Goal: Leave review/rating: Share an evaluation or opinion about a product, service, or content

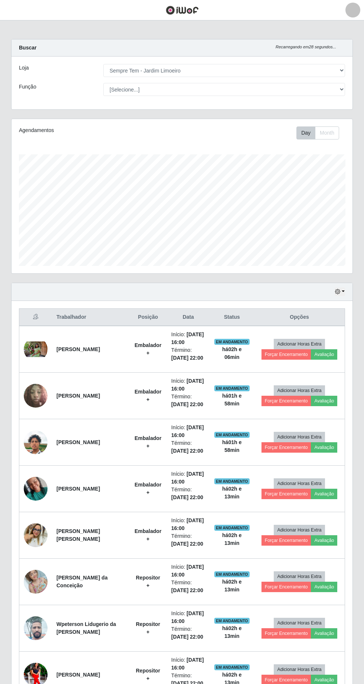
select select "508"
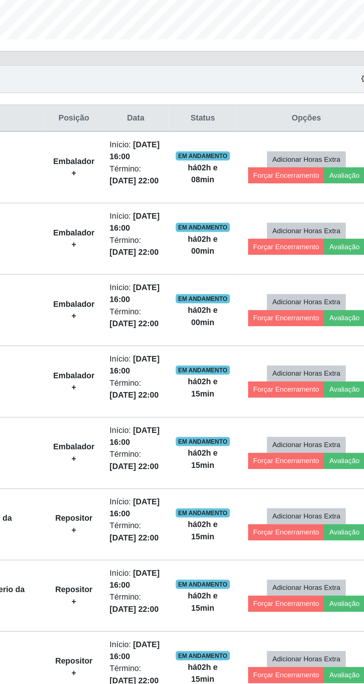
scroll to position [42, 0]
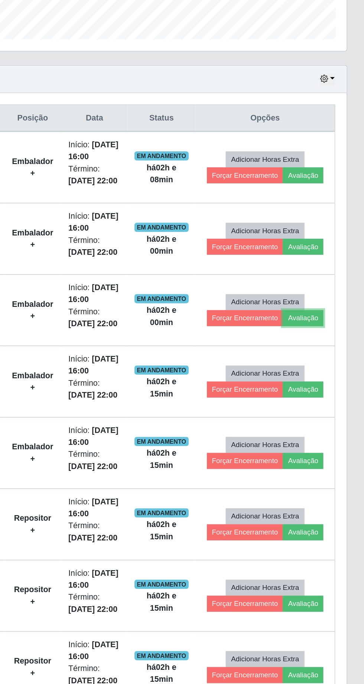
click at [328, 403] on button "Avaliação" at bounding box center [324, 405] width 26 height 10
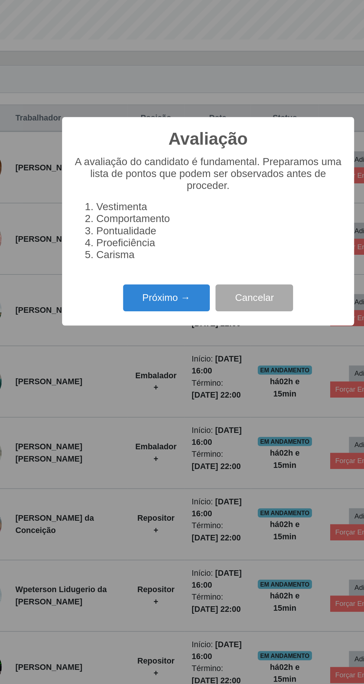
click at [140, 400] on button "Próximo →" at bounding box center [155, 391] width 57 height 17
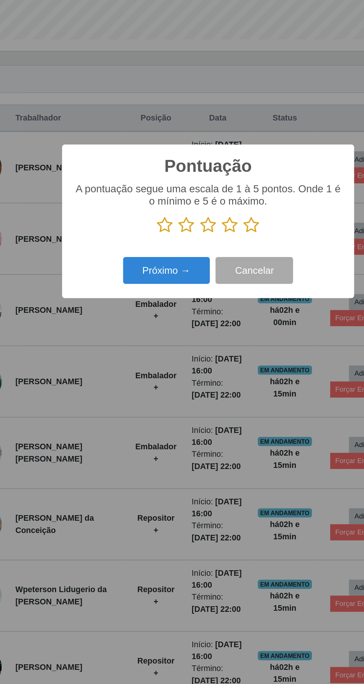
click at [151, 350] on icon at bounding box center [154, 344] width 10 height 11
click at [149, 350] on input "radio" at bounding box center [149, 350] width 0 height 0
click at [149, 383] on button "Próximo →" at bounding box center [155, 373] width 57 height 17
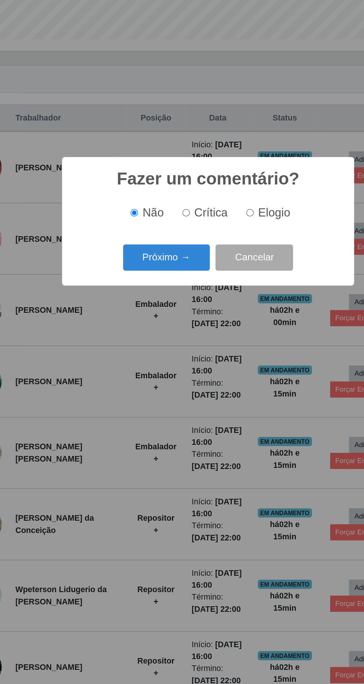
click at [170, 339] on input "Crítica" at bounding box center [167, 336] width 5 height 5
radio input "true"
click at [149, 374] on button "Próximo →" at bounding box center [155, 365] width 57 height 17
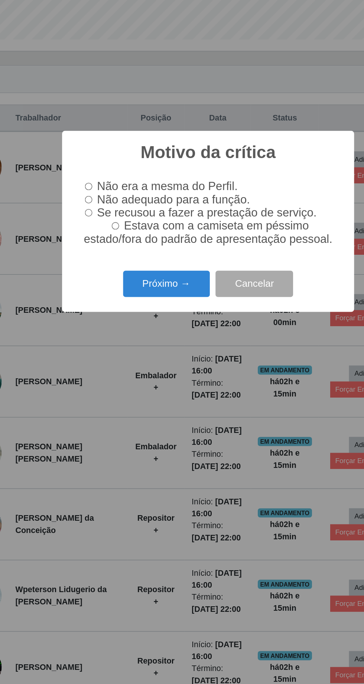
click at [104, 339] on input "Se recusou a fazer a prestação de serviço." at bounding box center [104, 336] width 5 height 5
radio input "true"
click at [149, 392] on button "Próximo →" at bounding box center [155, 382] width 57 height 17
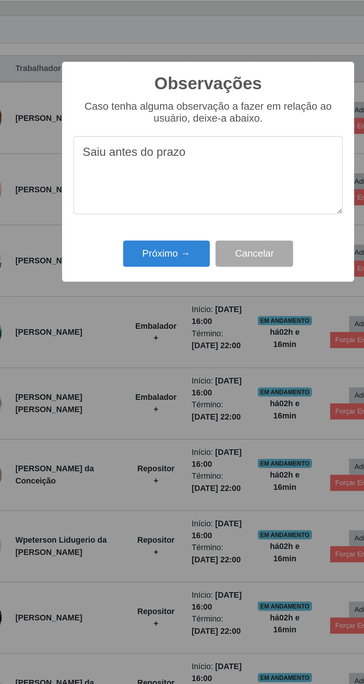
type textarea "Saiu antes do prazo"
click at [148, 393] on button "Próximo →" at bounding box center [155, 395] width 57 height 17
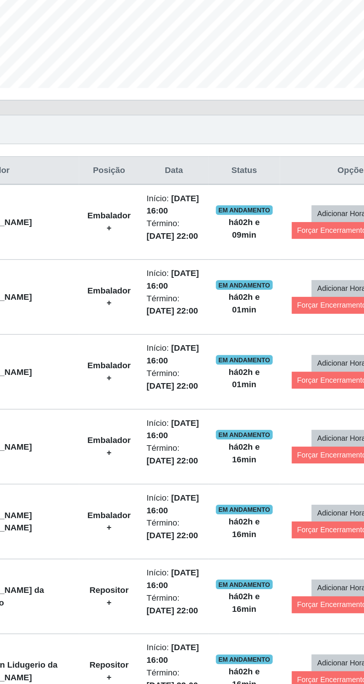
scroll to position [44, 0]
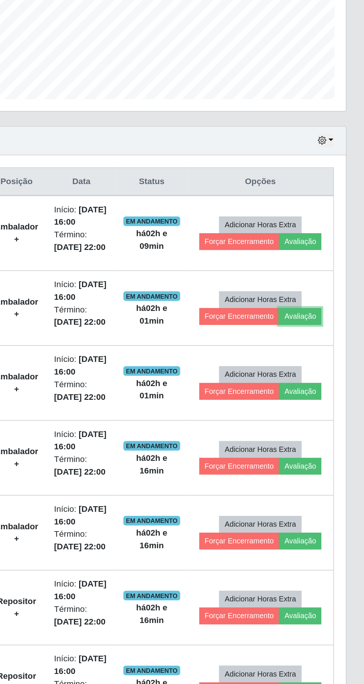
click at [328, 358] on button "Avaliação" at bounding box center [324, 356] width 26 height 10
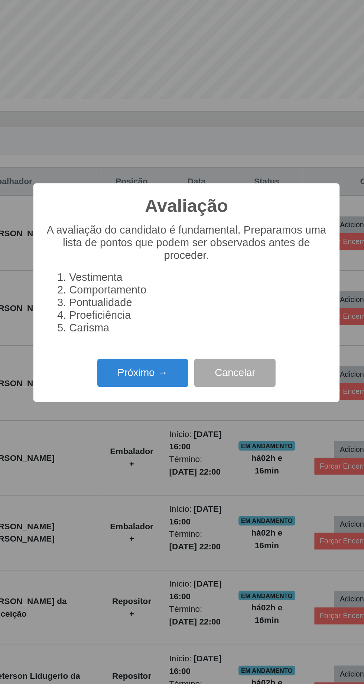
click at [148, 393] on button "Próximo →" at bounding box center [155, 391] width 57 height 17
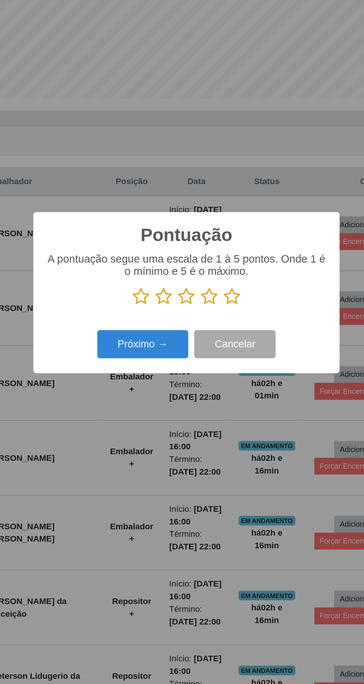
click at [151, 344] on icon at bounding box center [154, 344] width 10 height 11
click at [149, 350] on input "radio" at bounding box center [149, 350] width 0 height 0
click at [148, 367] on button "Próximo →" at bounding box center [155, 373] width 57 height 17
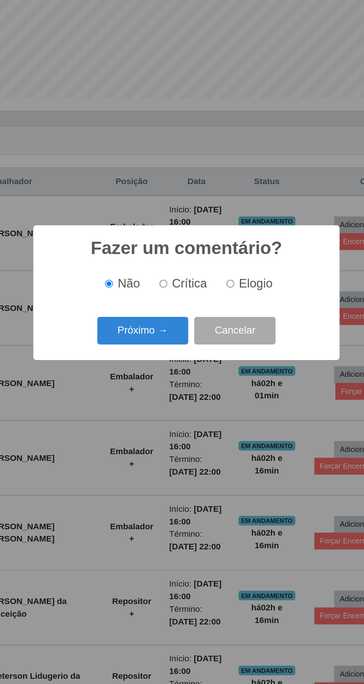
click at [168, 336] on input "Crítica" at bounding box center [167, 336] width 5 height 5
radio input "true"
click at [149, 363] on button "Próximo →" at bounding box center [155, 365] width 57 height 17
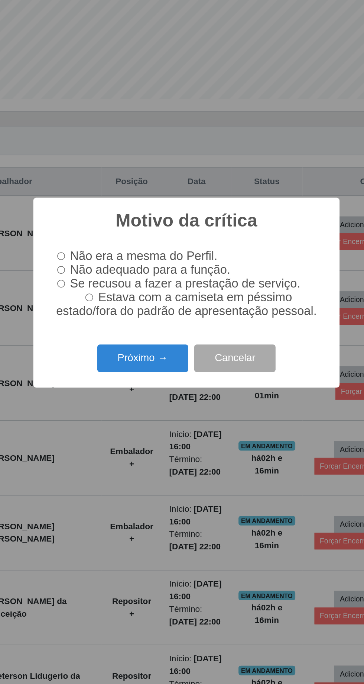
click at [104, 337] on input "Se recusou a fazer a prestação de serviço." at bounding box center [104, 336] width 5 height 5
radio input "true"
click at [145, 383] on button "Próximo →" at bounding box center [155, 382] width 57 height 17
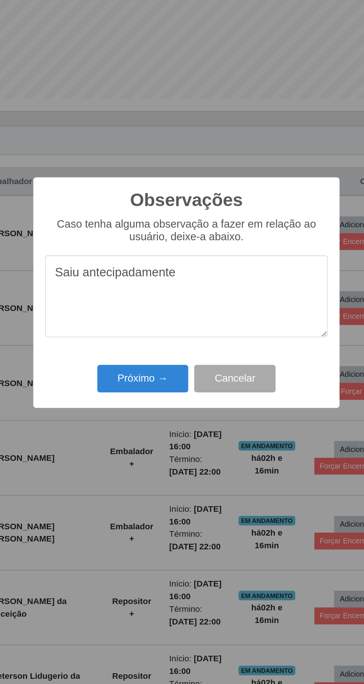
scroll to position [45, 0]
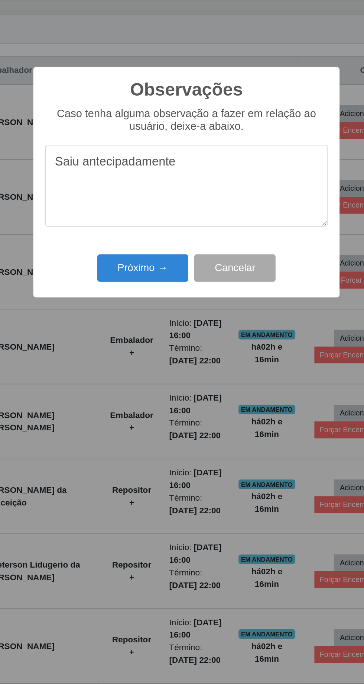
type textarea "Saiu antecipadamente"
click at [148, 399] on button "Próximo →" at bounding box center [155, 395] width 57 height 17
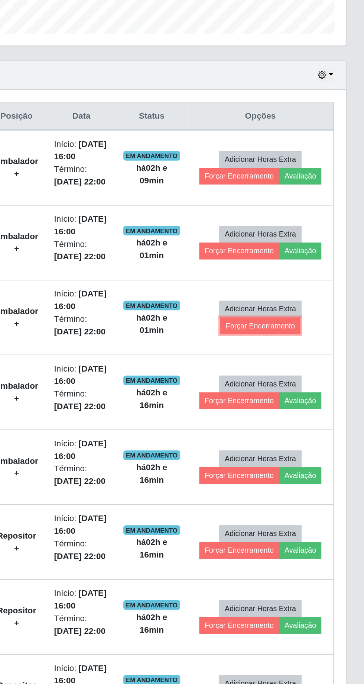
click at [299, 403] on button "Forçar Encerramento" at bounding box center [300, 402] width 50 height 10
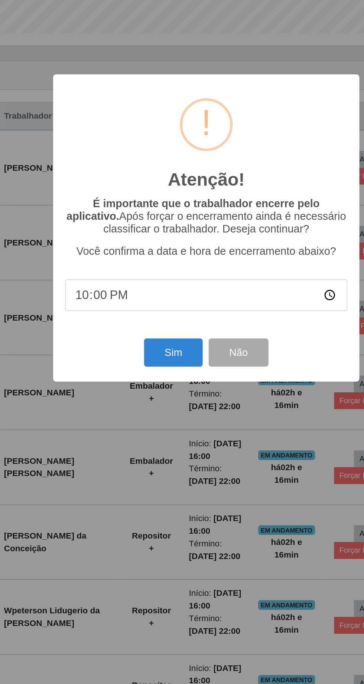
click at [151, 390] on input "22:00" at bounding box center [182, 384] width 176 height 20
type input "18:12"
click at [161, 420] on button "Sim" at bounding box center [162, 418] width 36 height 17
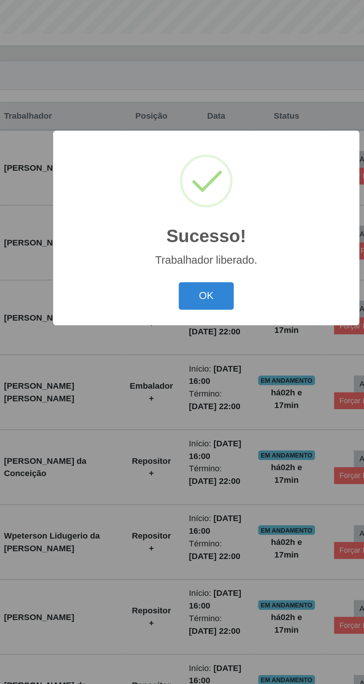
click at [175, 378] on button "OK" at bounding box center [182, 384] width 35 height 17
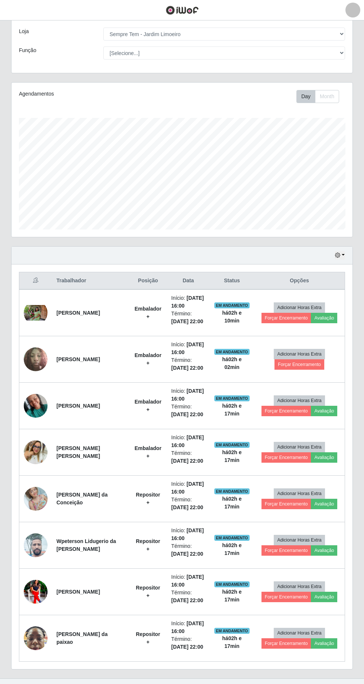
scroll to position [36, 0]
click at [306, 361] on button "Forçar Encerramento" at bounding box center [300, 364] width 50 height 10
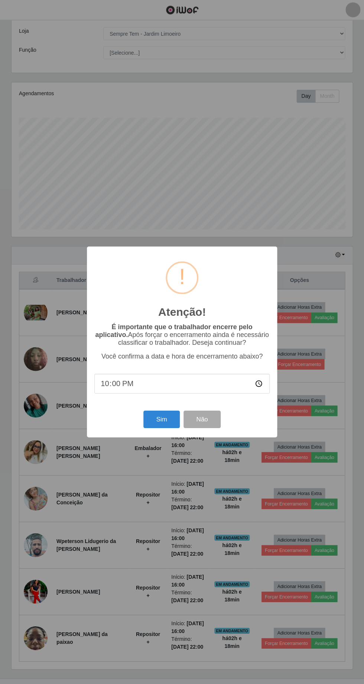
click at [186, 390] on input "22:00" at bounding box center [182, 384] width 176 height 20
type input "18:12"
click at [173, 411] on button "Sim" at bounding box center [162, 418] width 36 height 17
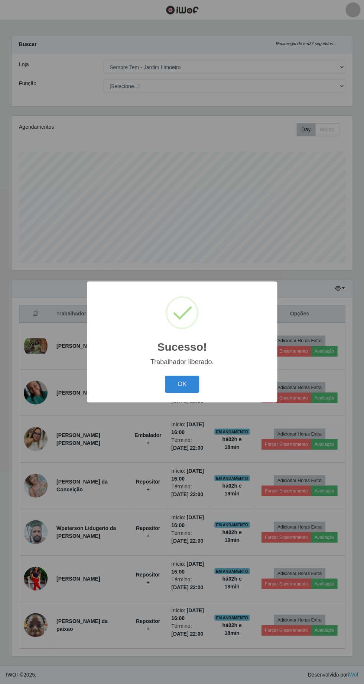
click at [186, 381] on button "OK" at bounding box center [182, 384] width 35 height 17
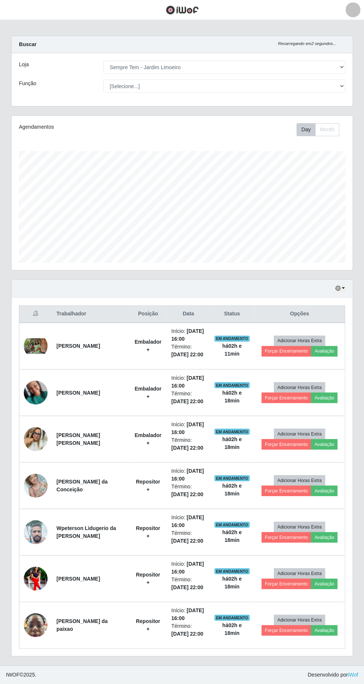
scroll to position [37, 0]
